Goal: Information Seeking & Learning: Check status

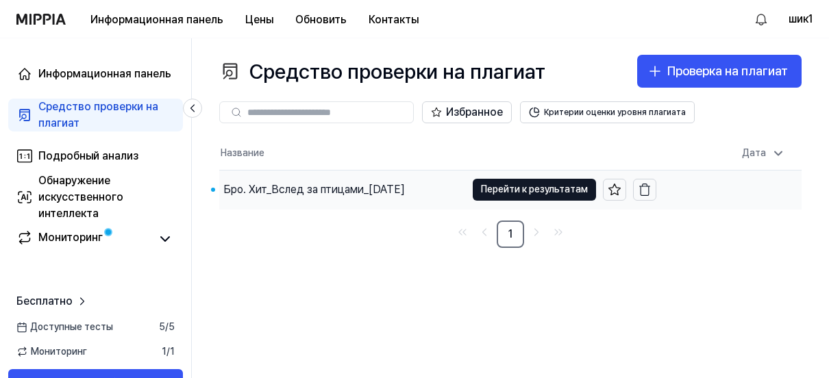
click at [391, 182] on div "Бро. Хит_Вслед за птицами_[DATE]" at bounding box center [314, 190] width 182 height 16
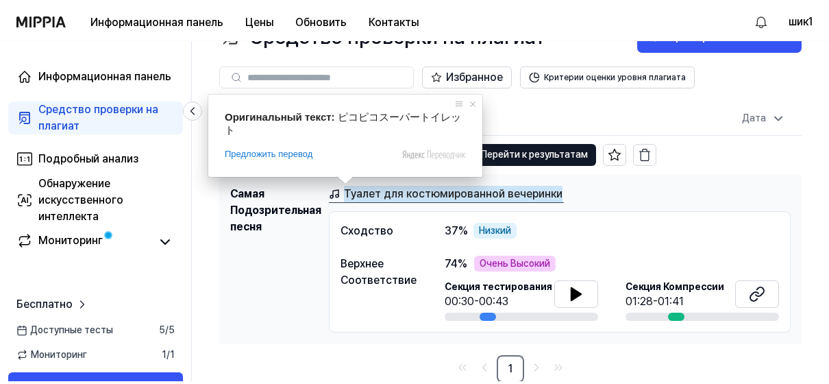
scroll to position [32, 0]
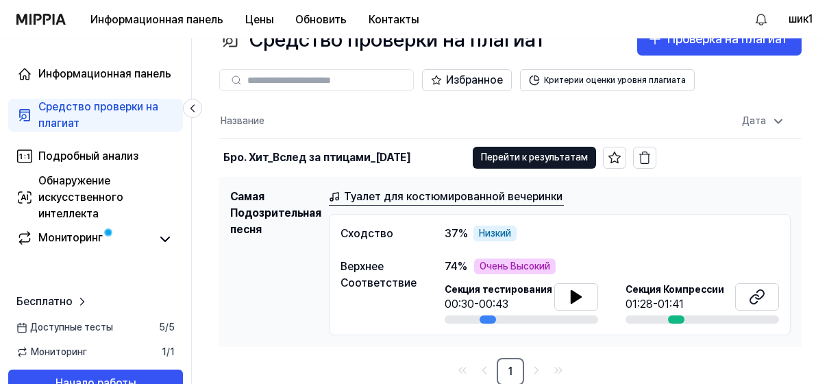
click at [488, 192] on body "Информационная панель Цены Обновить Контакты шик1 Информационная панель Средств…" at bounding box center [414, 160] width 829 height 384
click at [579, 294] on icon at bounding box center [577, 297] width 10 height 12
click at [678, 316] on div at bounding box center [676, 319] width 16 height 8
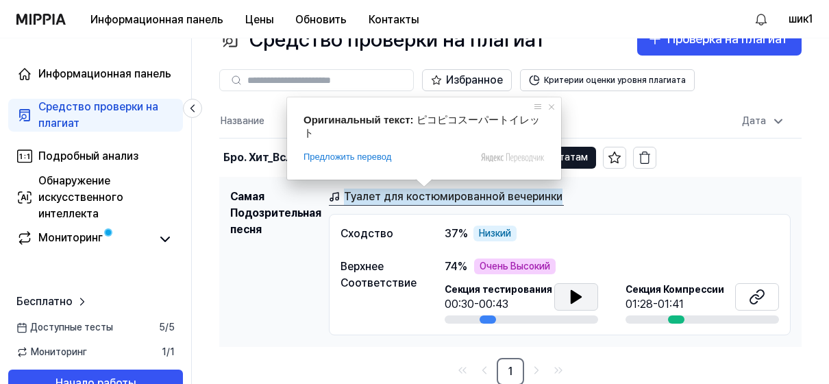
click at [422, 199] on ya-tr-span "Туалет для костюмированной вечеринки" at bounding box center [453, 196] width 219 height 16
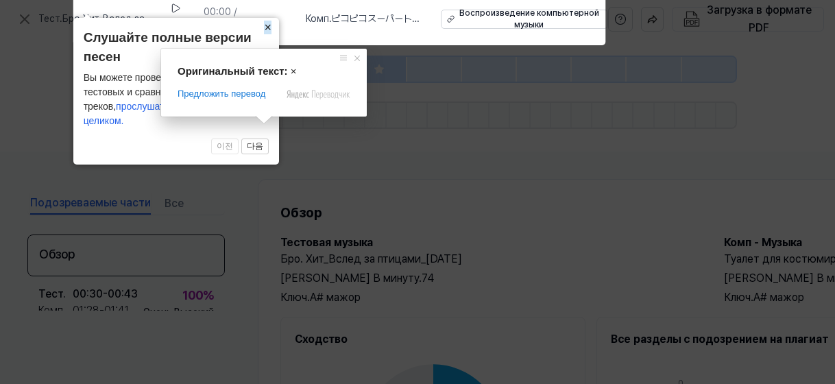
click at [267, 34] on ya-tr-span "×" at bounding box center [268, 28] width 8 height 14
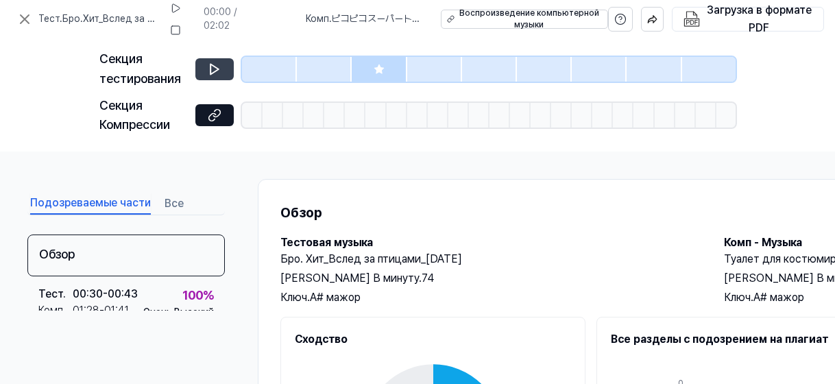
click at [205, 66] on button at bounding box center [214, 69] width 38 height 22
click at [208, 72] on icon at bounding box center [215, 69] width 14 height 14
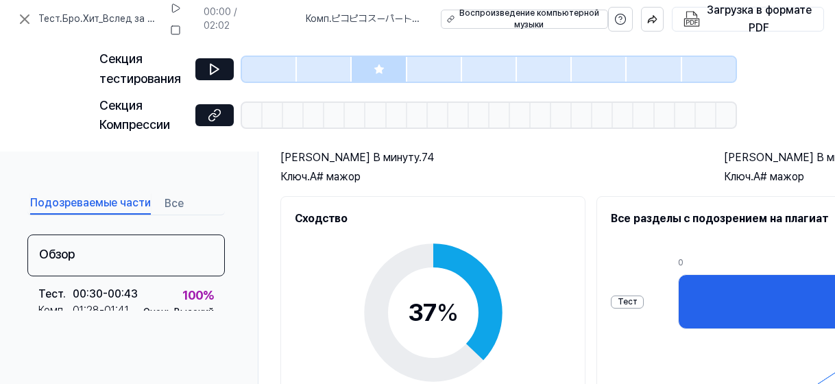
scroll to position [137, 0]
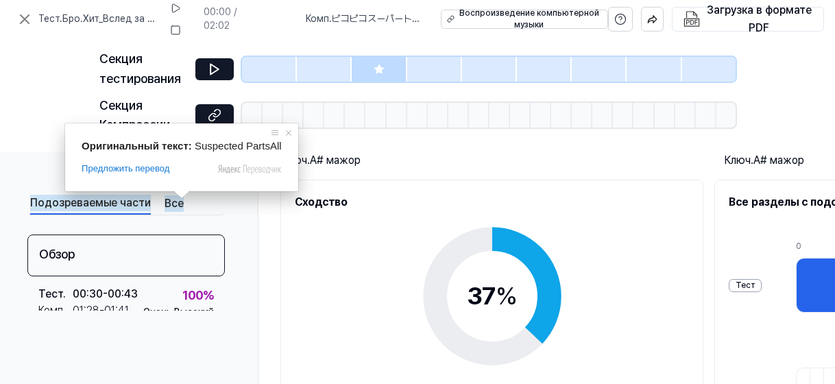
click at [175, 199] on span at bounding box center [182, 195] width 18 height 8
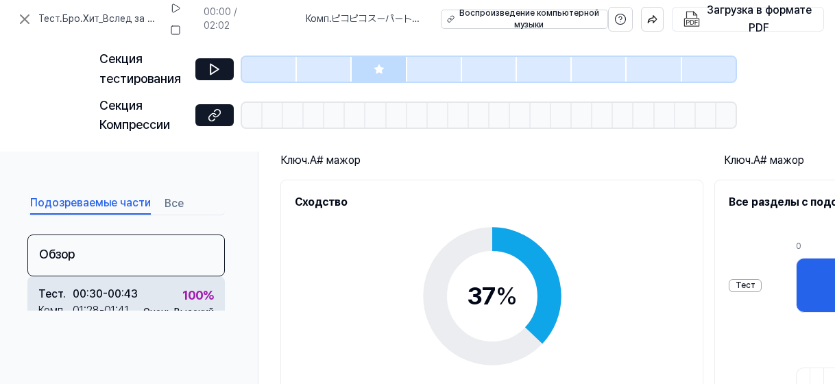
click at [114, 295] on div "00:30 - 00:43" at bounding box center [105, 294] width 65 height 16
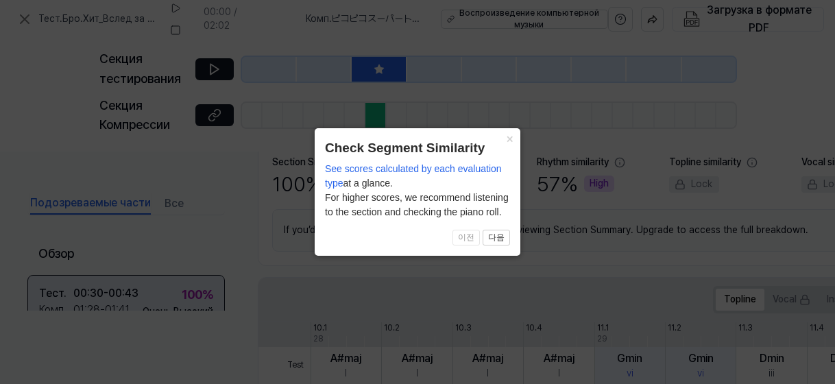
scroll to position [370, 0]
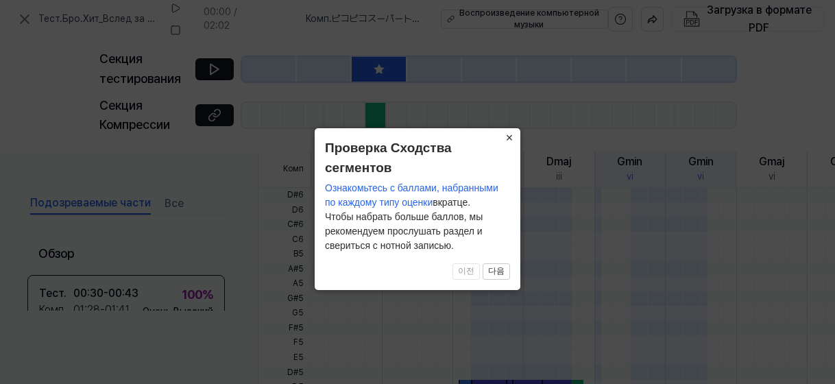
click at [511, 138] on ya-tr-span "×" at bounding box center [510, 138] width 8 height 14
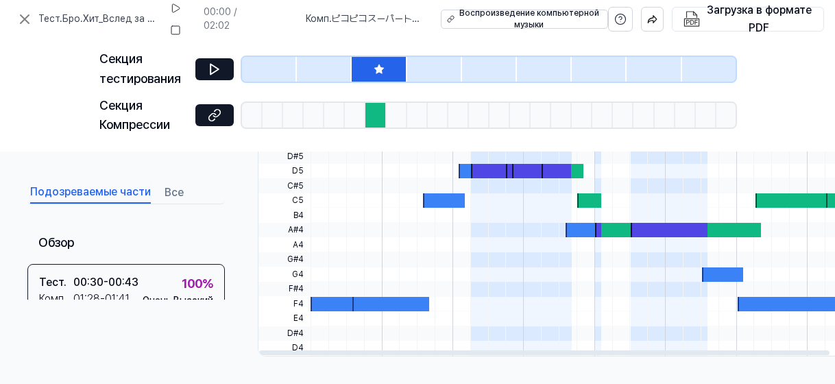
scroll to position [589, 0]
click at [395, 120] on div at bounding box center [396, 115] width 21 height 25
click at [370, 109] on div at bounding box center [375, 115] width 21 height 25
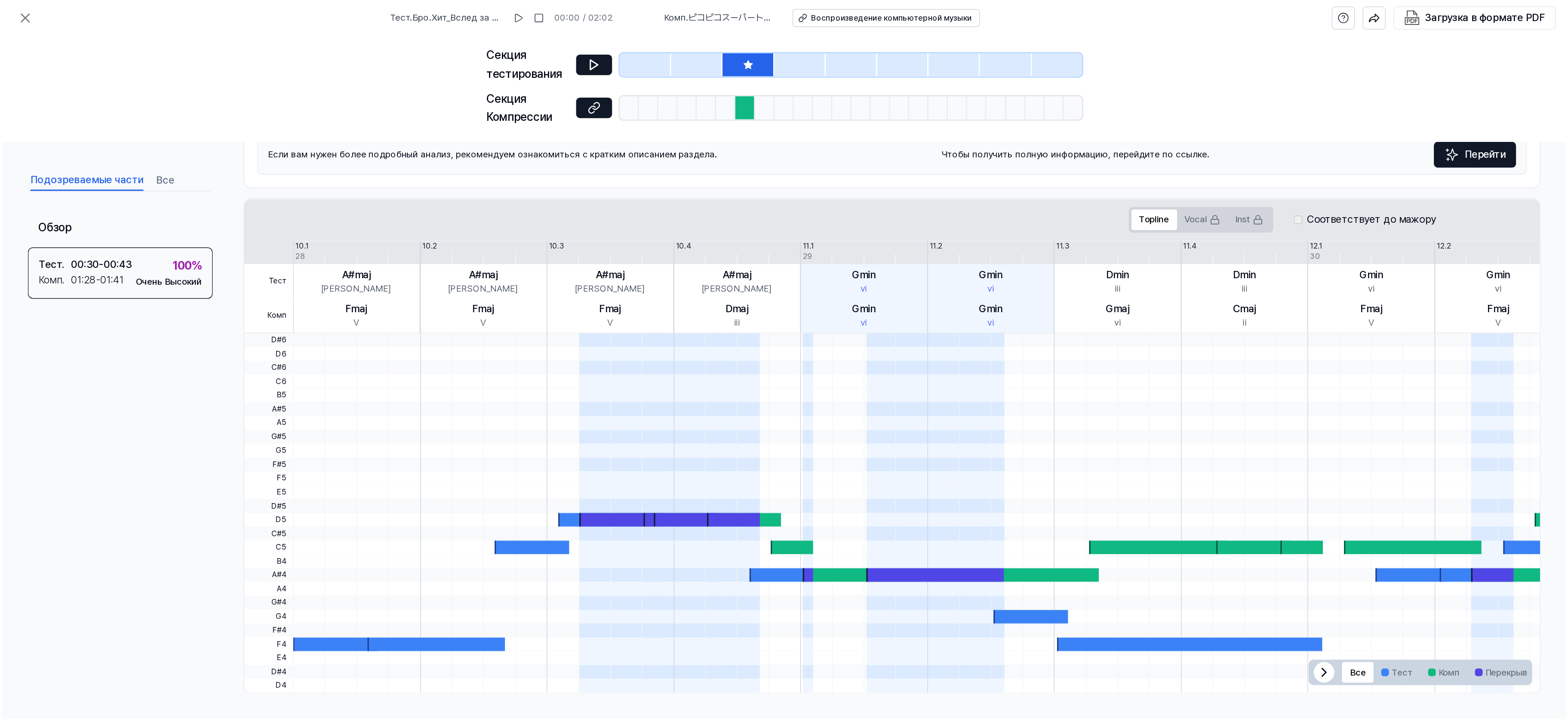
scroll to position [0, 0]
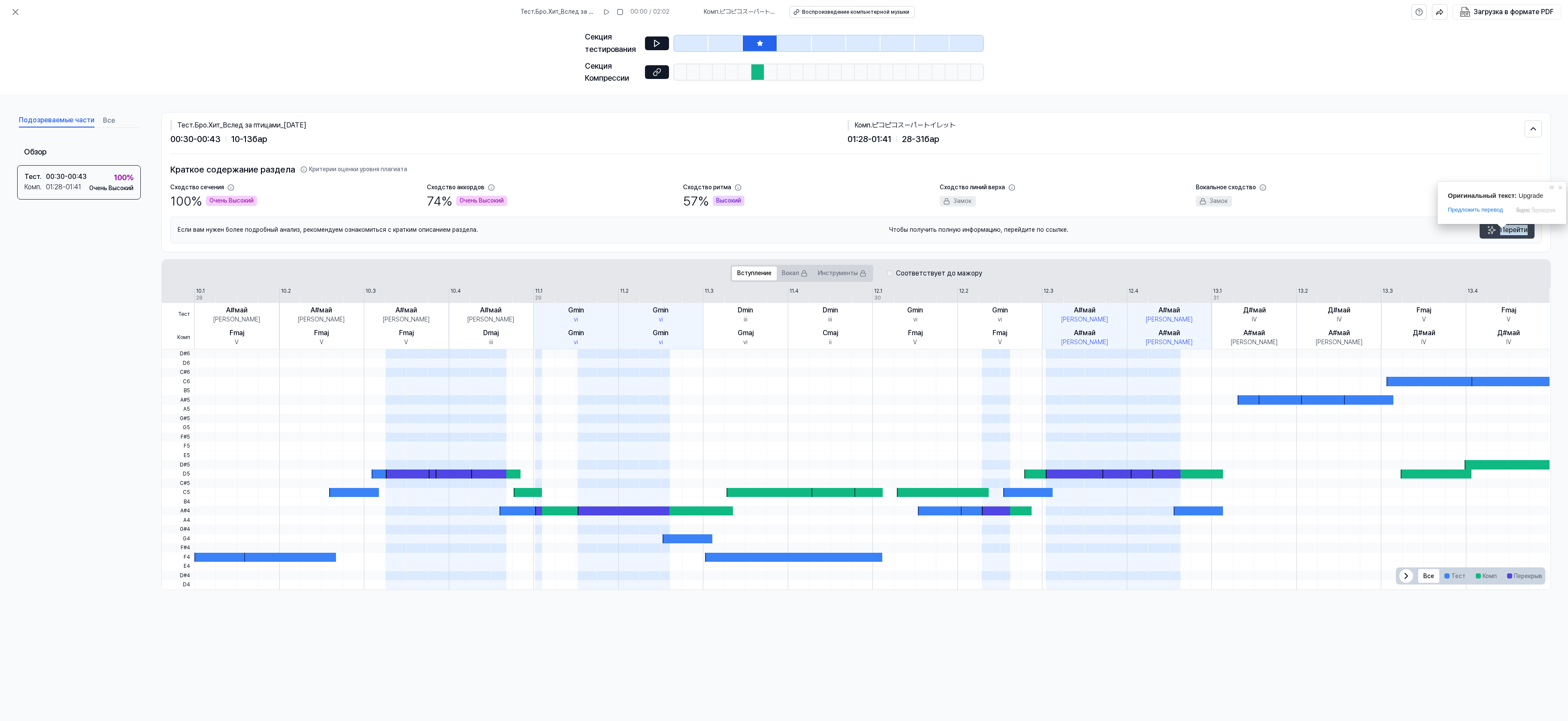
click at [522, 229] on ya-tr-span "Перейти" at bounding box center [1514, 230] width 28 height 10
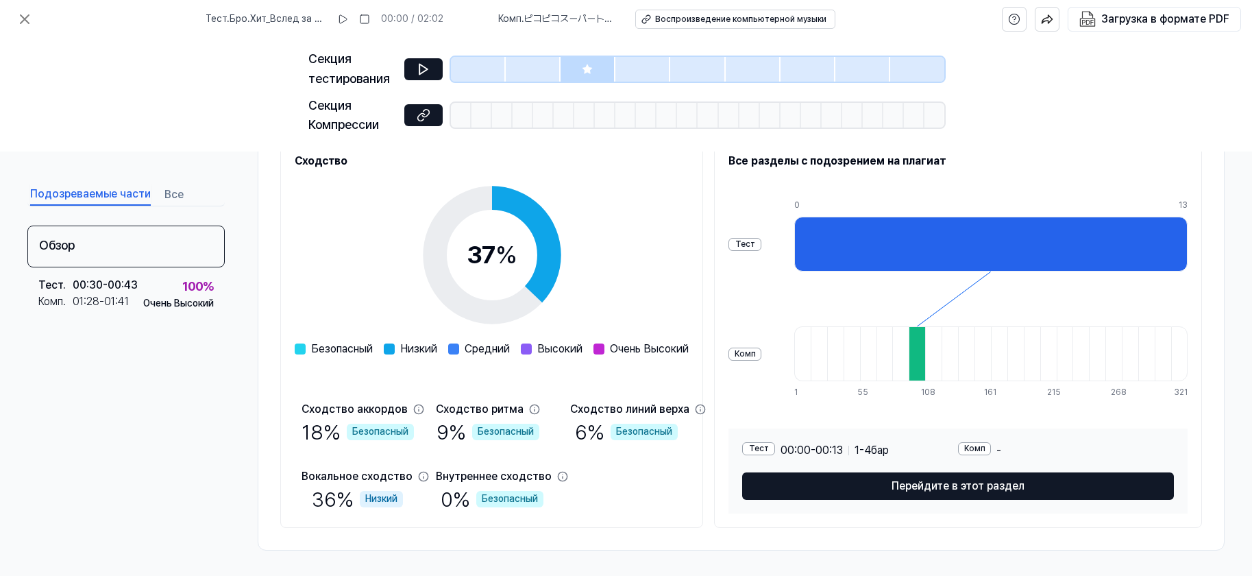
scroll to position [180, 0]
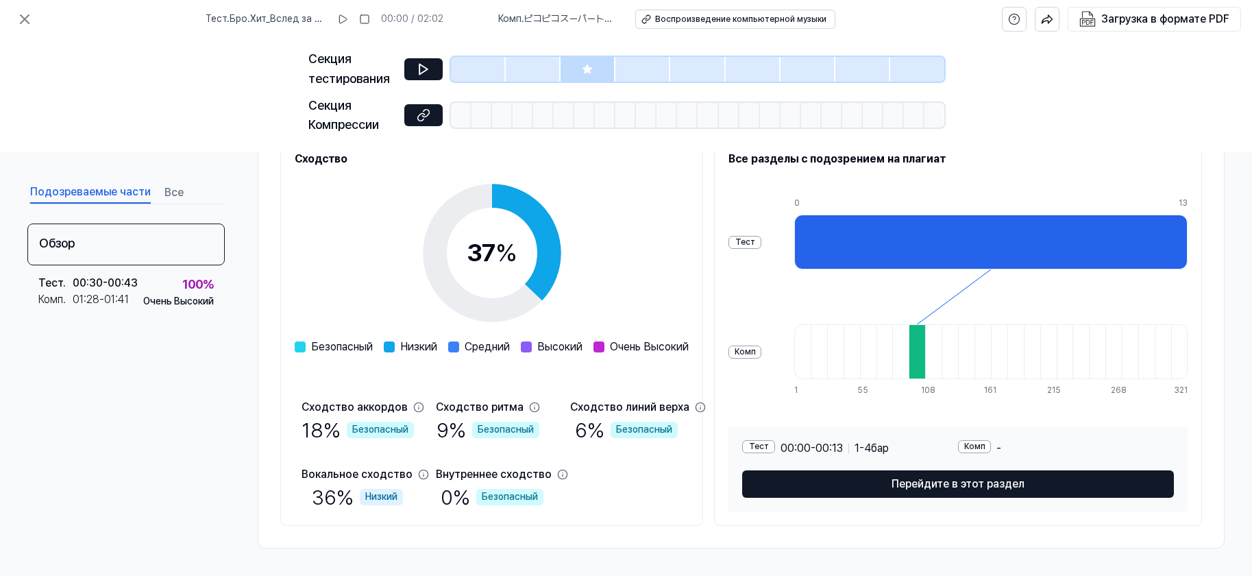
click at [834, 363] on div at bounding box center [933, 351] width 16 height 55
click at [834, 241] on div at bounding box center [990, 241] width 393 height 55
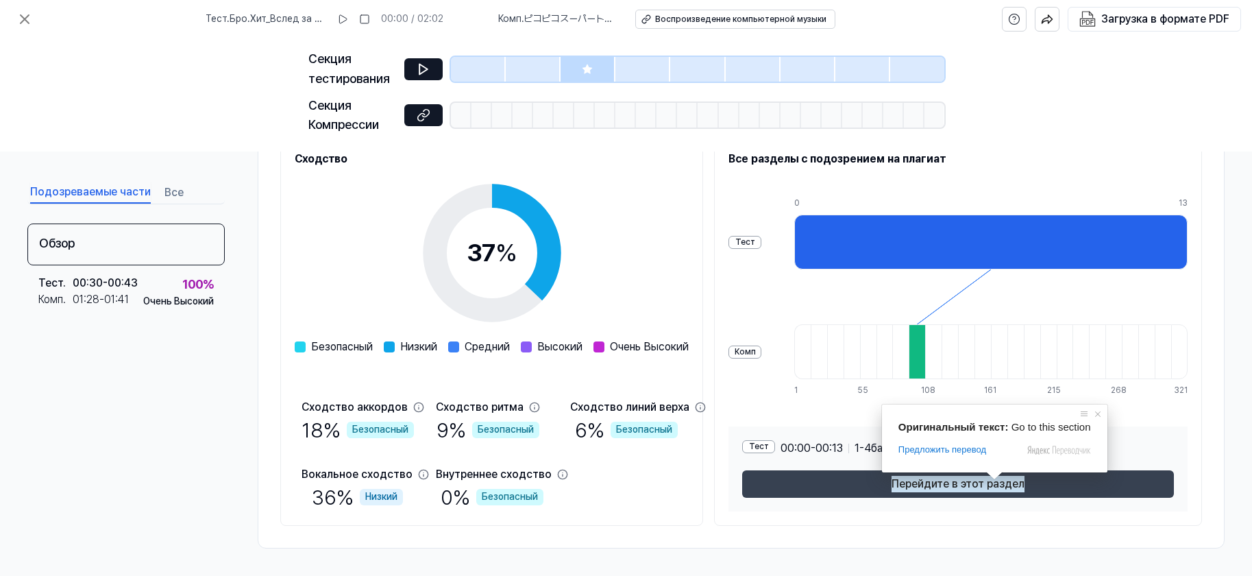
click at [834, 383] on ya-tr-span "Перейдите в этот раздел" at bounding box center [958, 484] width 133 height 16
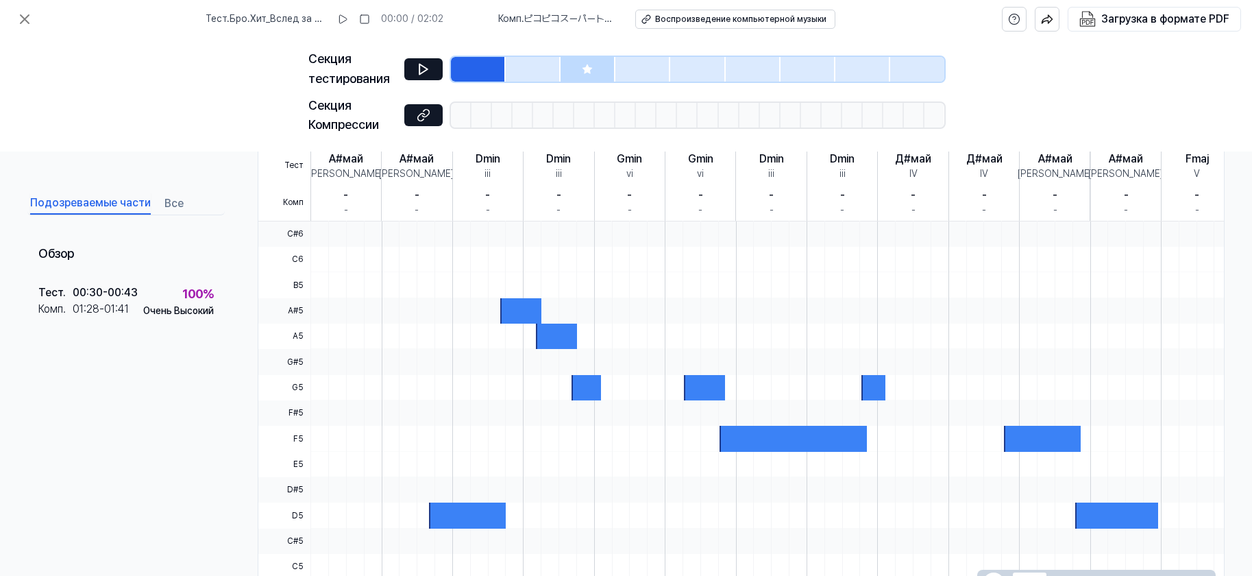
scroll to position [365, 0]
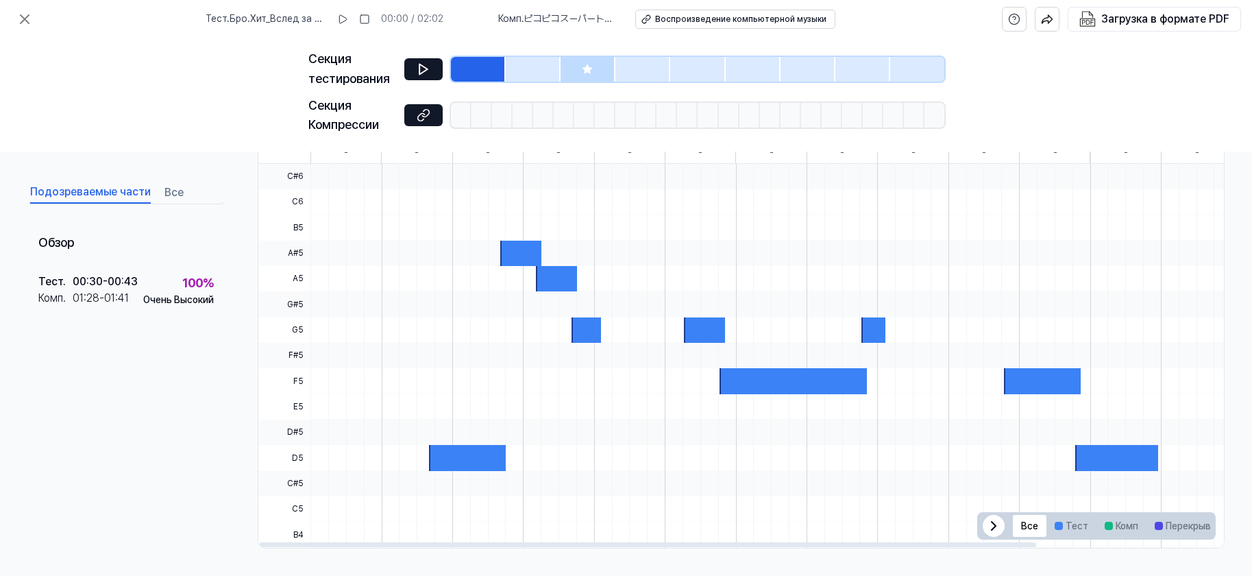
click at [742, 383] on div at bounding box center [794, 380] width 148 height 25
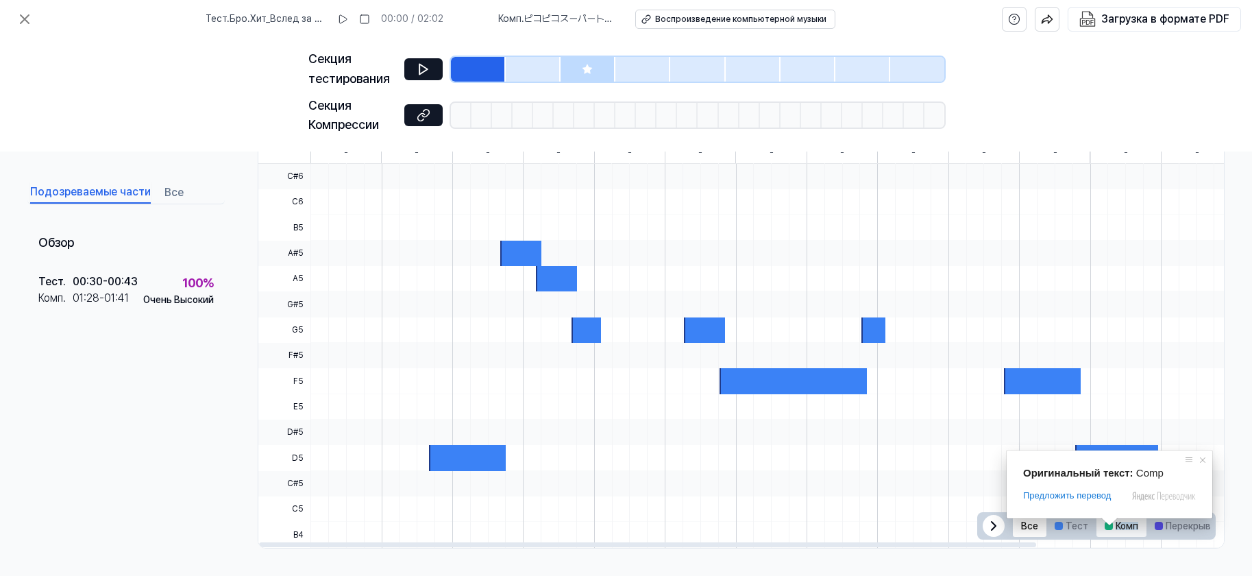
click at [834, 383] on ya-tr-span "Комп" at bounding box center [1127, 525] width 23 height 8
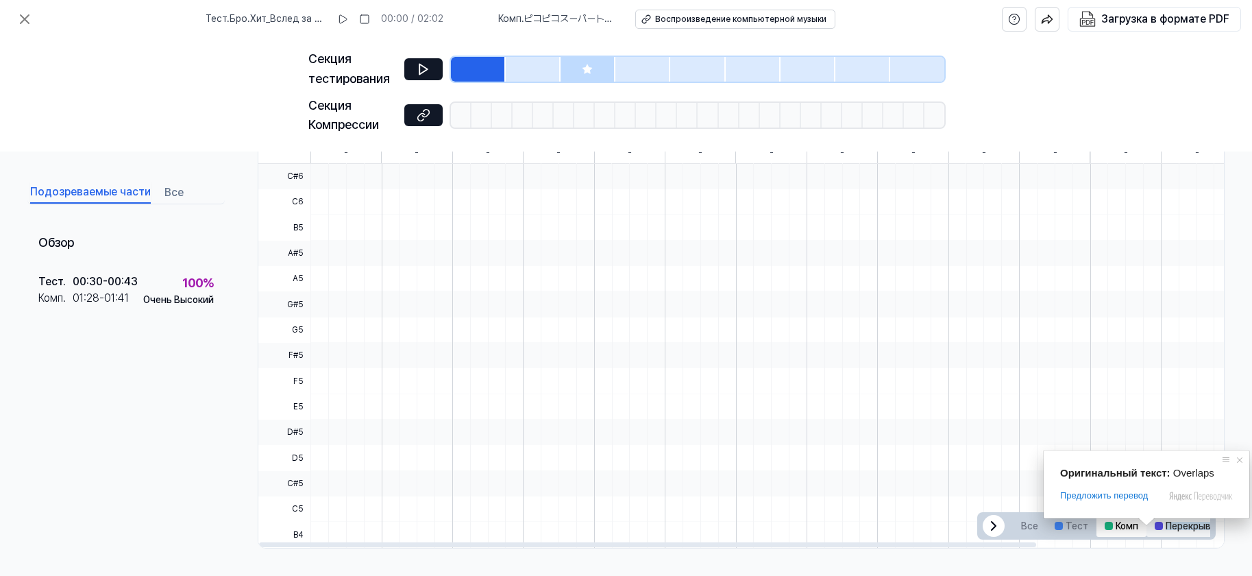
click at [834, 383] on ya-tr-span "Перекрывает друг друга" at bounding box center [1223, 525] width 114 height 8
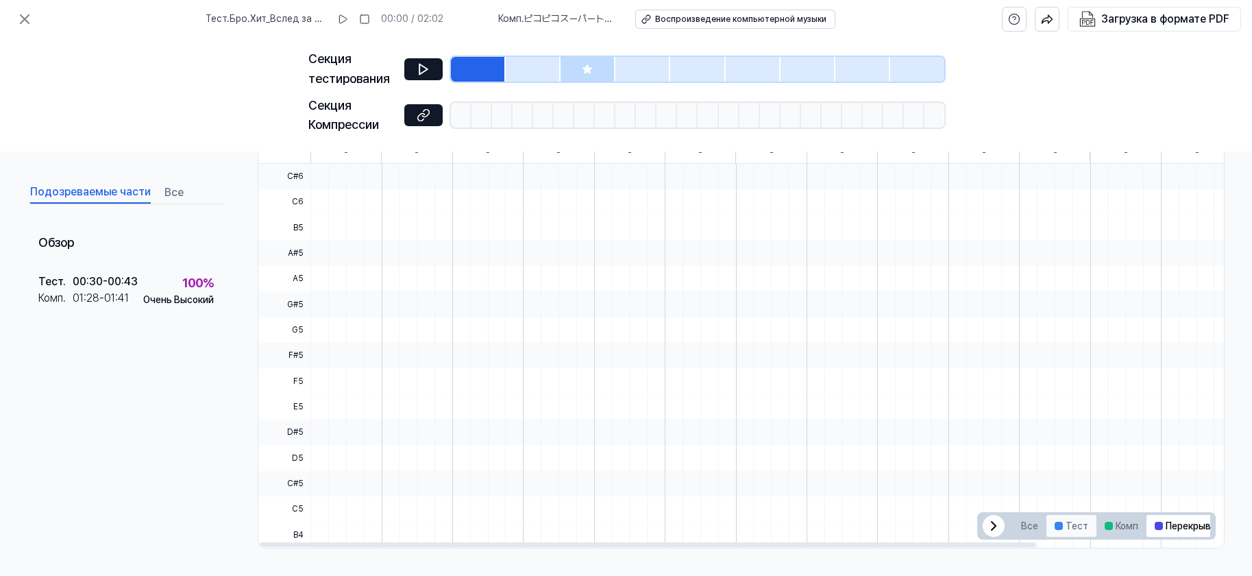
click at [834, 383] on ya-tr-span "Тест" at bounding box center [1077, 525] width 23 height 8
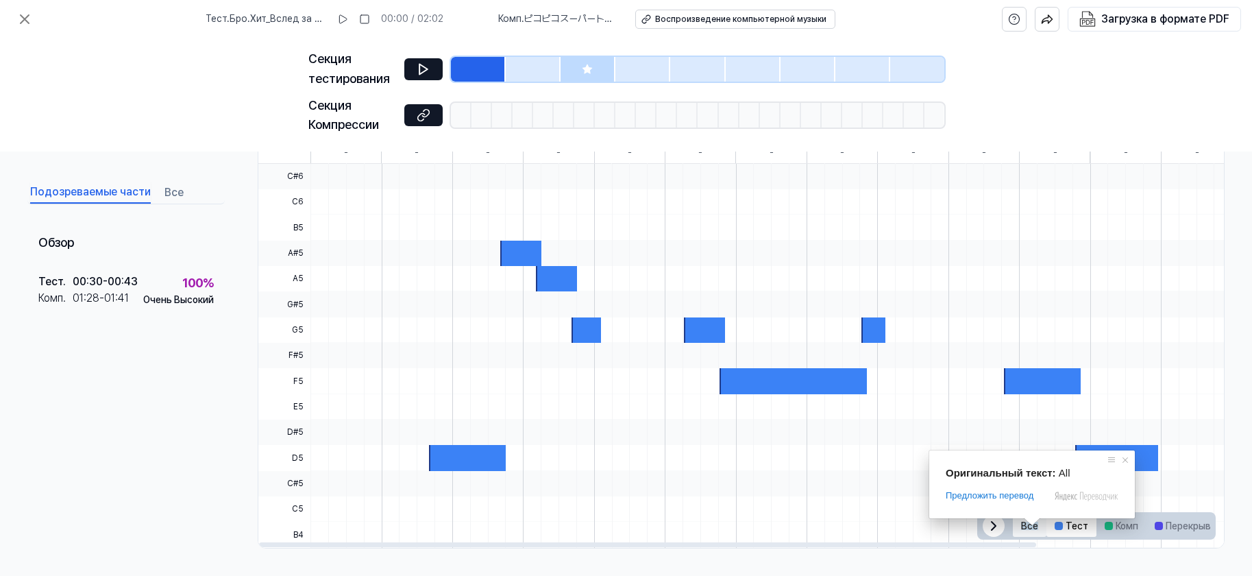
click at [834, 383] on ya-tr-span "Все" at bounding box center [1029, 525] width 17 height 8
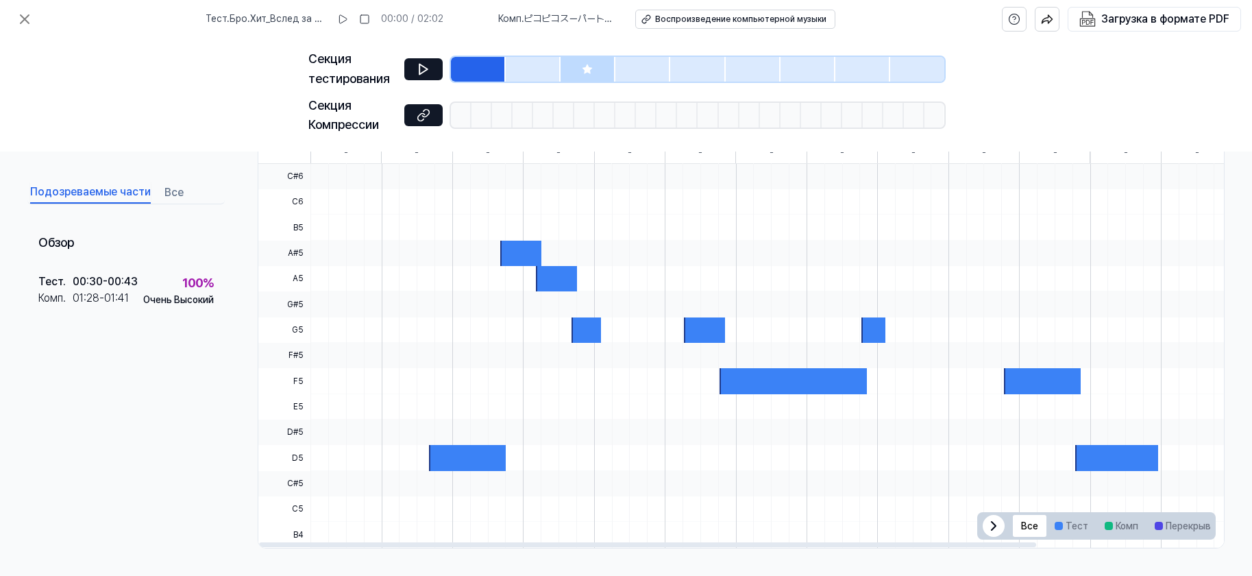
click at [834, 383] on icon at bounding box center [994, 525] width 4 height 8
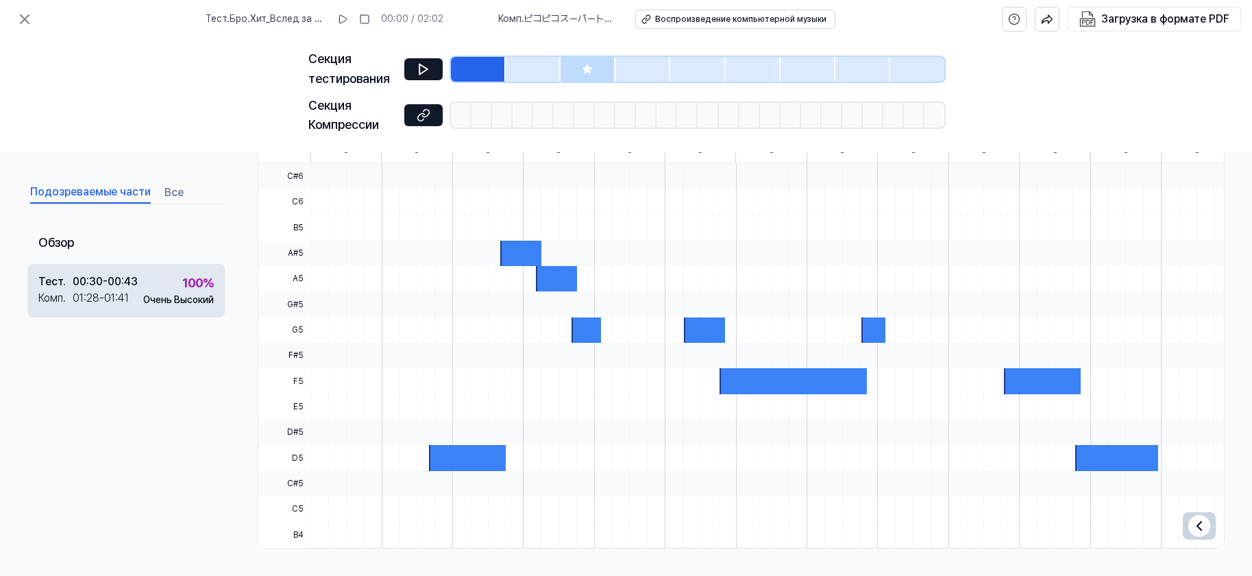
click at [98, 292] on div "01:28 - 01:41" at bounding box center [101, 298] width 56 height 16
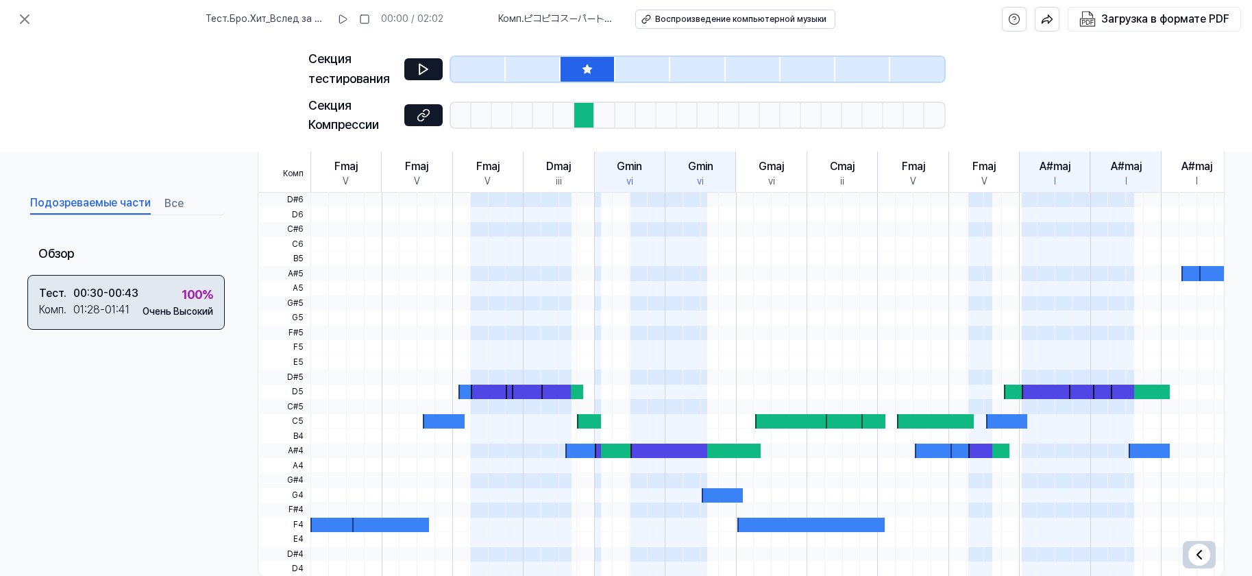
scroll to position [394, 0]
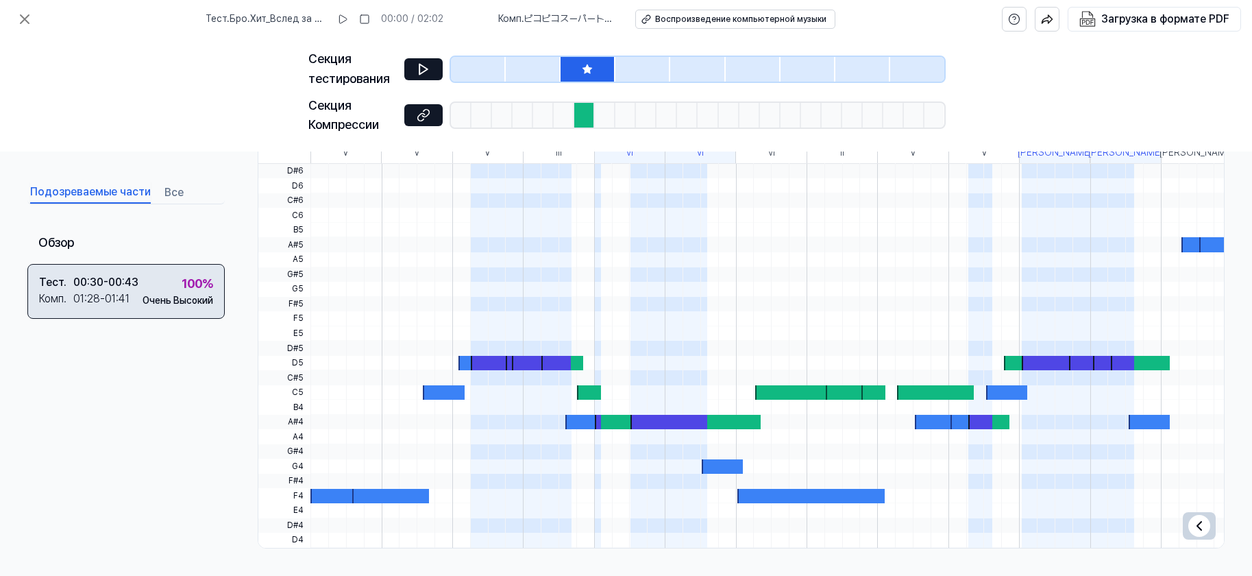
click at [219, 293] on div "Тест . 00:30 - 00:43 Комп . 01:28 - 01:41 100 % Очень Высокий" at bounding box center [125, 291] width 197 height 55
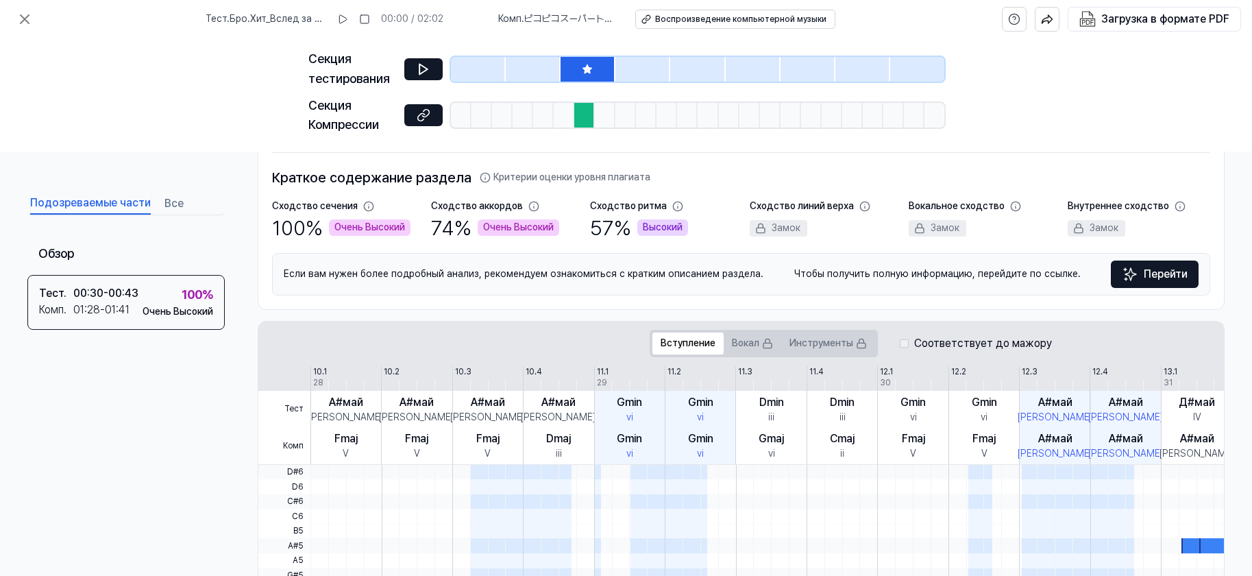
scroll to position [0, 0]
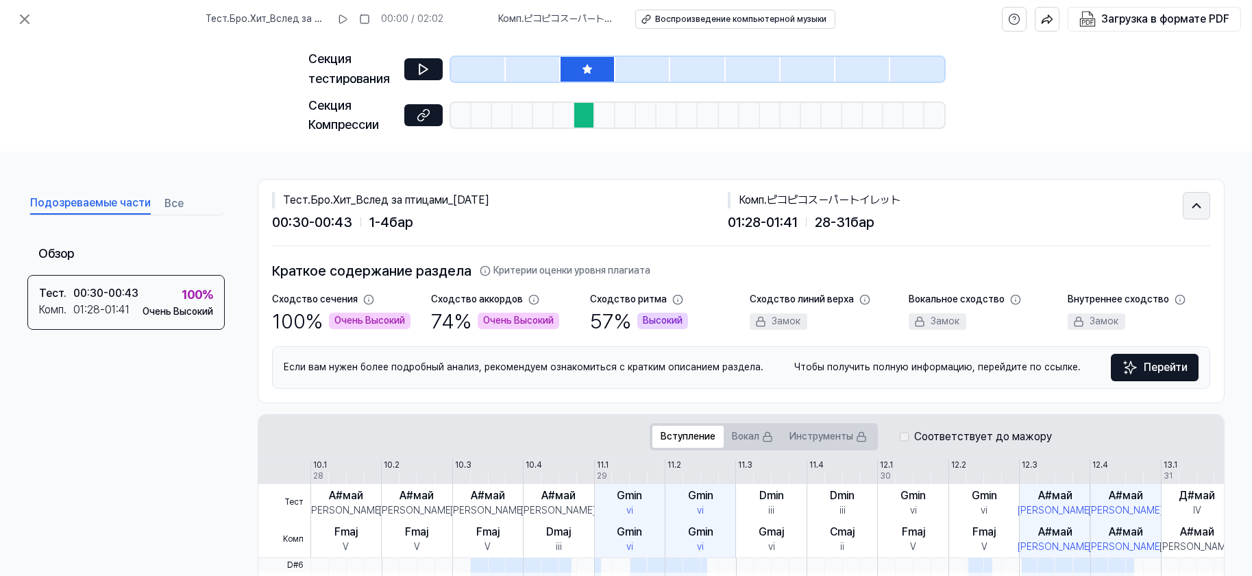
click at [834, 207] on icon at bounding box center [1197, 206] width 8 height 4
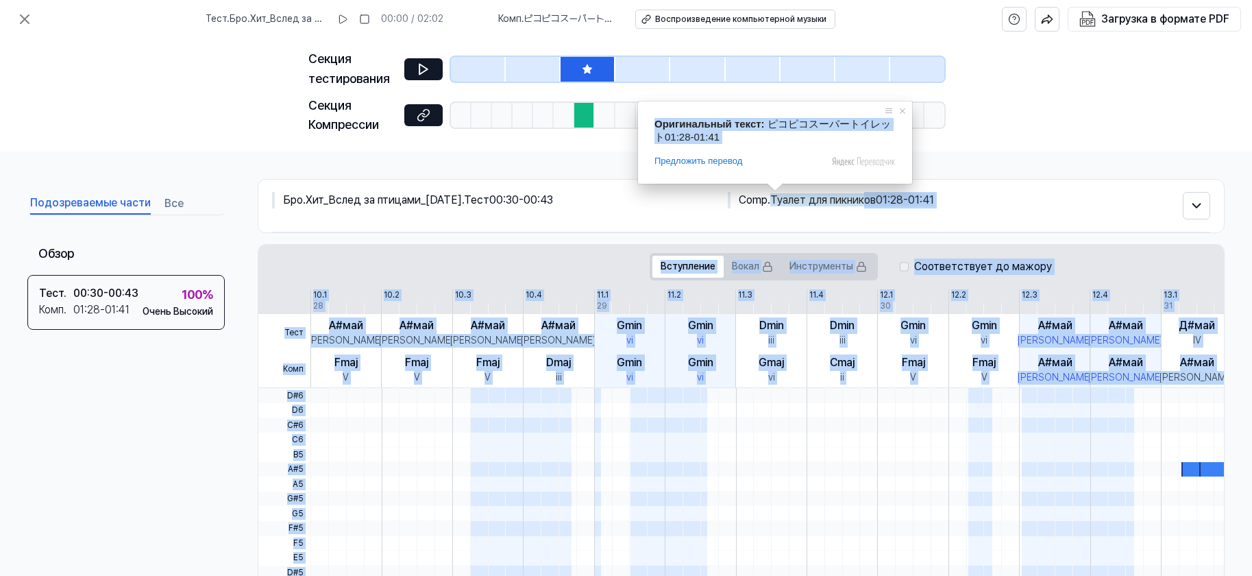
drag, startPoint x: 772, startPoint y: 199, endPoint x: 866, endPoint y: 199, distance: 93.2
click at [834, 199] on body "Тест . Бро.Хит_Вслед за птицами_[DATE] 00:00 / 02:02 Комп . ピコピコスーパートイレット Воспр…" at bounding box center [626, 288] width 1252 height 576
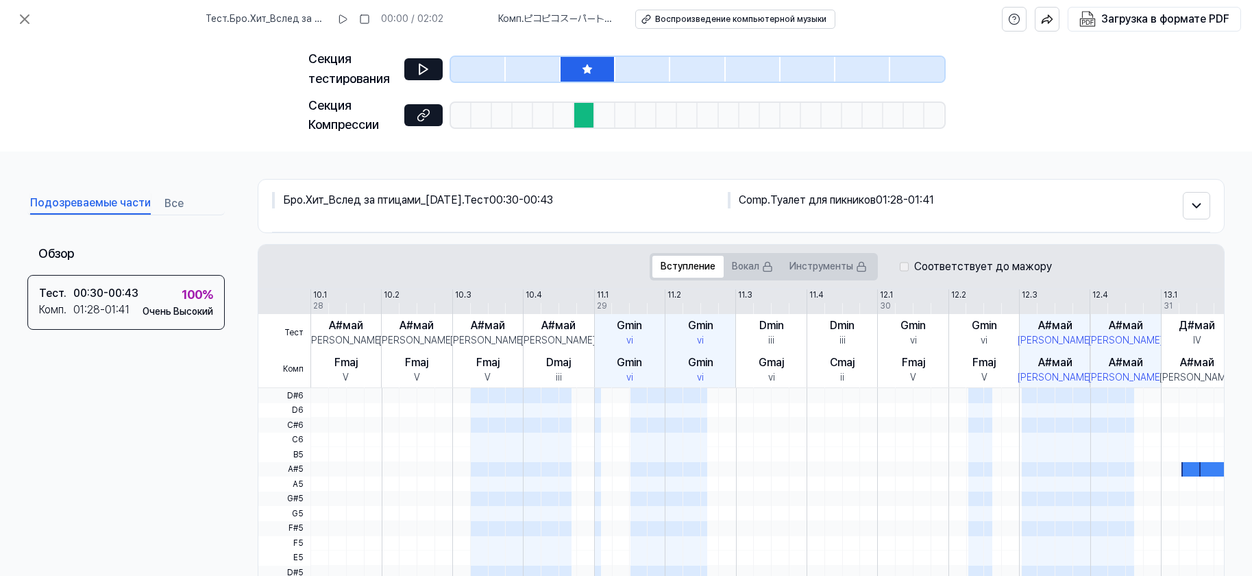
click at [834, 77] on div "Секция тестирования Секция Компрессии" at bounding box center [626, 94] width 1252 height 113
